Goal: Transaction & Acquisition: Obtain resource

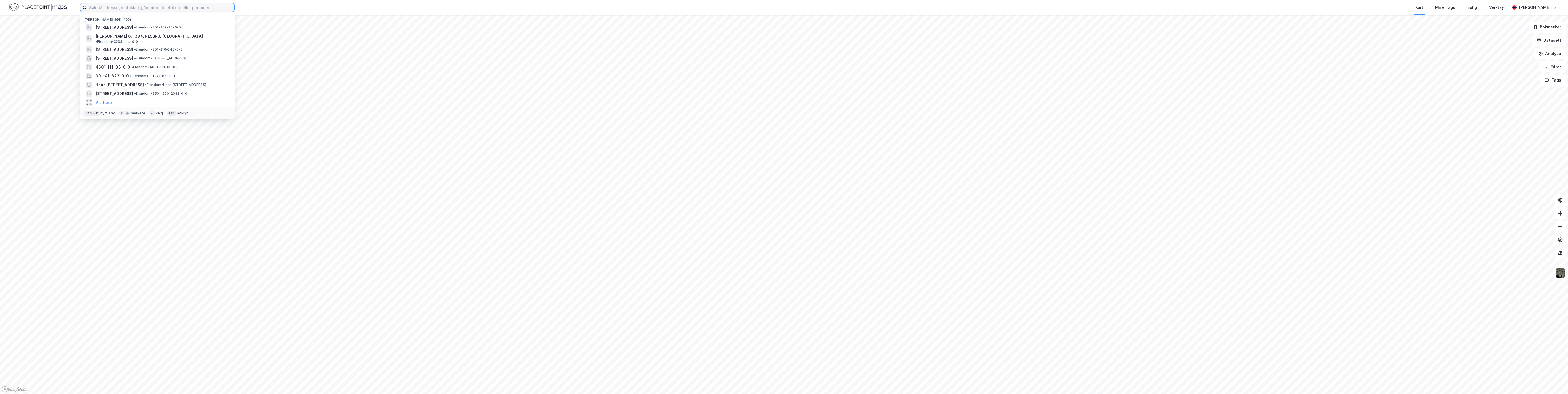
click at [142, 7] on input at bounding box center [161, 7] width 147 height 9
click at [101, 5] on input "111/[GEOGRAPHIC_DATA]" at bounding box center [157, 7] width 141 height 9
type input "111/83 bergen"
click at [147, 25] on span "4601-111-83-0-0" at bounding box center [156, 27] width 35 height 7
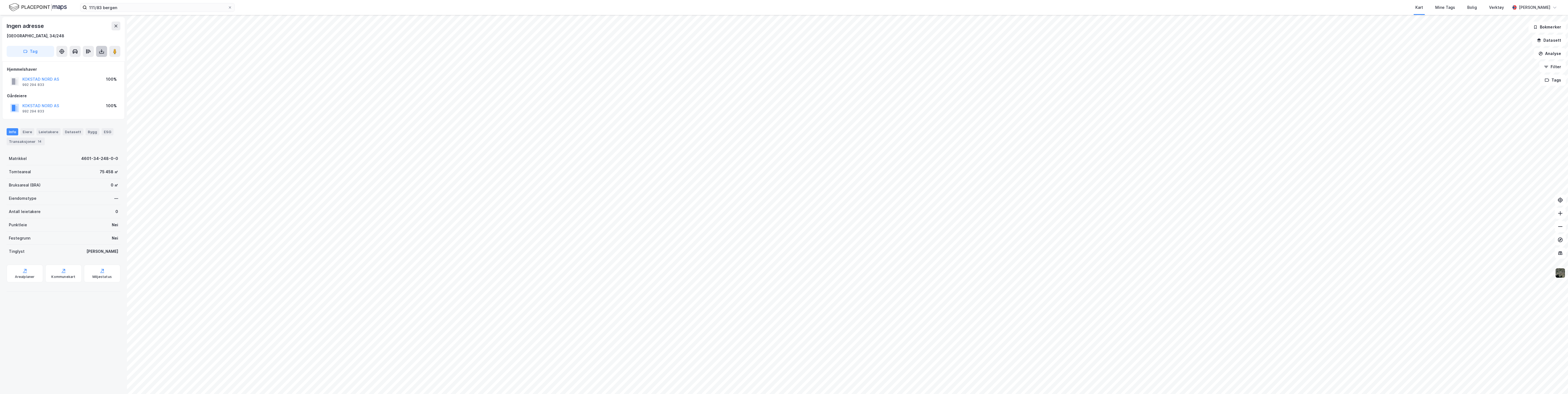
click at [102, 47] on button at bounding box center [102, 51] width 11 height 11
click at [93, 61] on div "Last ned grunnbok" at bounding box center [77, 62] width 59 height 9
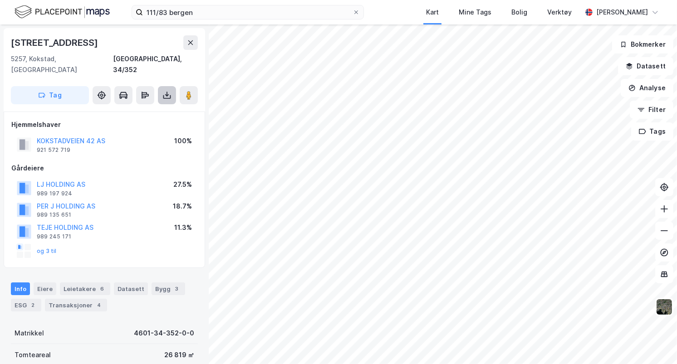
click at [166, 91] on icon at bounding box center [166, 95] width 9 height 9
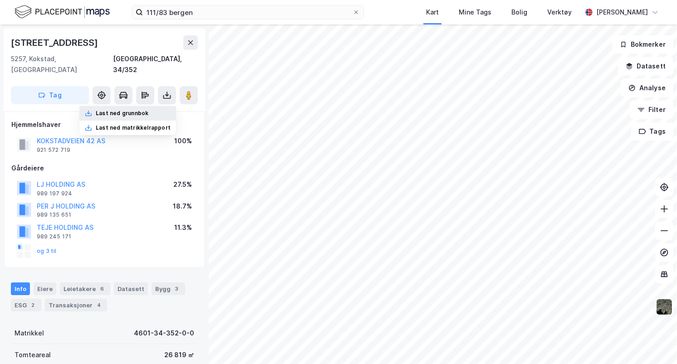
click at [142, 110] on div "Last ned grunnbok" at bounding box center [122, 113] width 53 height 7
